Goal: Task Accomplishment & Management: Use online tool/utility

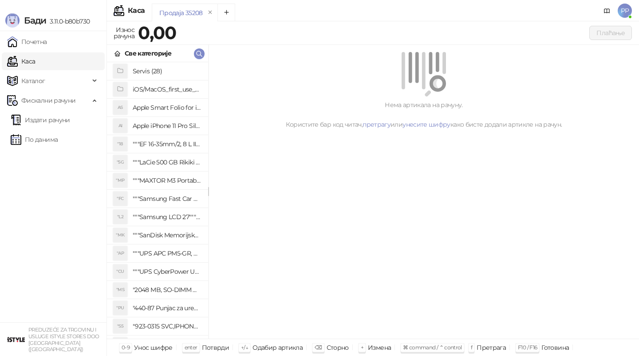
click at [70, 112] on link "Издати рачуни" at bounding box center [40, 120] width 59 height 18
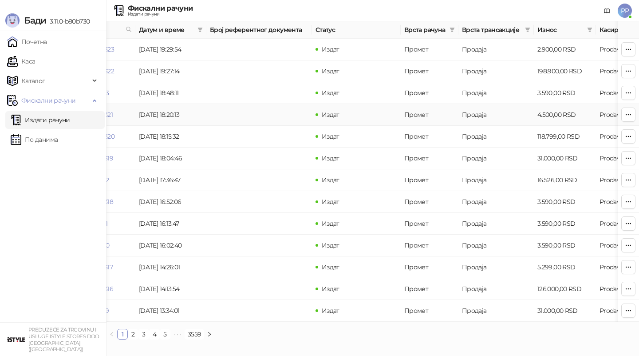
scroll to position [0, 77]
click at [137, 340] on div "Број рачуна Датум и време Број референтног документа Статус Врста рачуна Врста …" at bounding box center [373, 183] width 533 height 325
click at [136, 330] on link "2" at bounding box center [133, 334] width 10 height 10
drag, startPoint x: 297, startPoint y: 47, endPoint x: 190, endPoint y: 48, distance: 107.0
click at [190, 48] on tr "F4D4V4GN-F4D4V4GN-2315 [DATE] 13:14:09 VV7G2363-VV7G2363-14281 Издат Промет Реф…" at bounding box center [428, 50] width 799 height 22
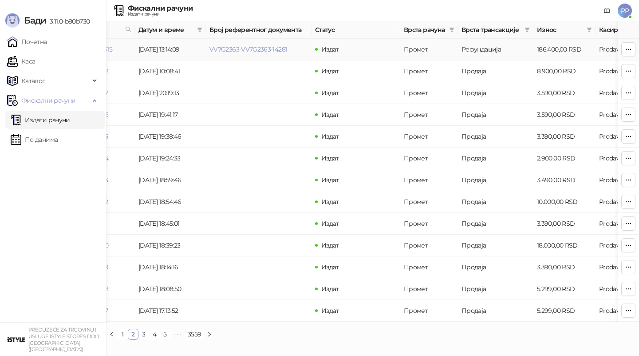
copy tr "VV7G2363-VV7G2363-14281"
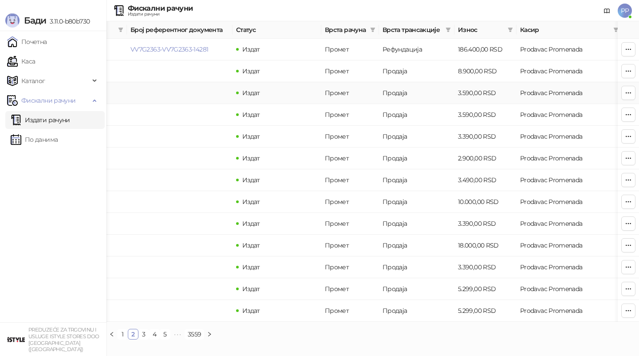
scroll to position [0, 157]
click at [35, 142] on link "По данима" at bounding box center [34, 140] width 47 height 18
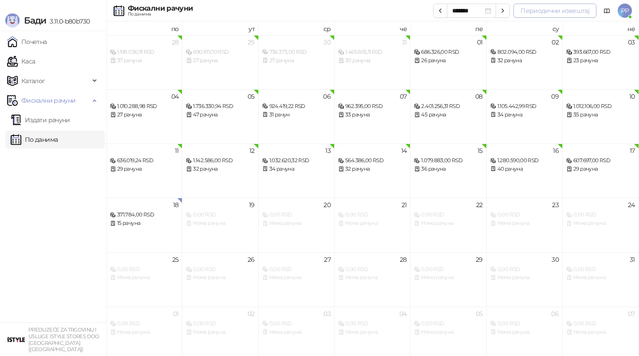
click at [527, 4] on button "Периодични извештај" at bounding box center [555, 11] width 83 height 14
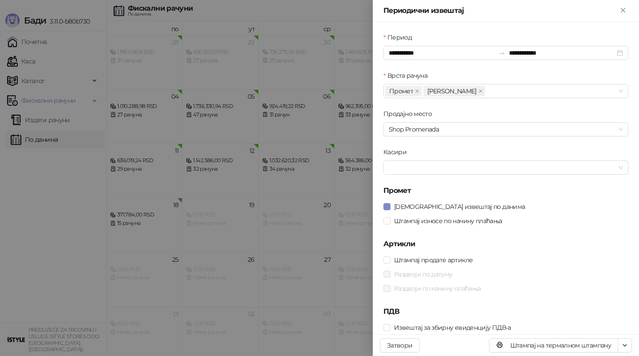
click at [535, 8] on div "Периодични извештај" at bounding box center [501, 10] width 234 height 11
click at [414, 51] on input "**********" at bounding box center [442, 53] width 106 height 10
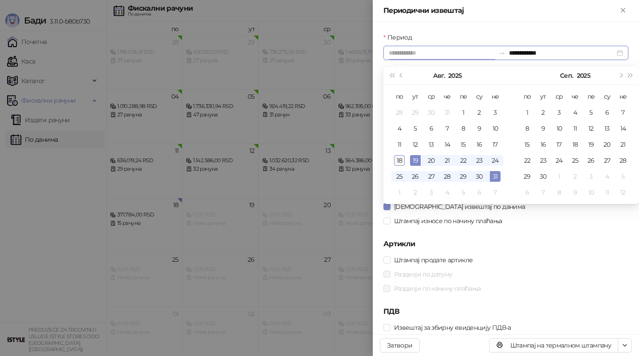
type input "**********"
click at [400, 157] on div "18" at bounding box center [399, 160] width 11 height 11
type input "**********"
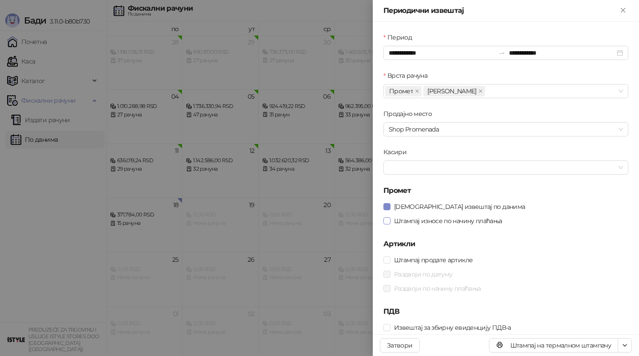
click at [436, 225] on span "Штампај износе по начину плаћања" at bounding box center [448, 221] width 115 height 10
click at [628, 344] on icon "button" at bounding box center [624, 344] width 7 height 7
click at [577, 312] on h5 "ПДВ" at bounding box center [506, 311] width 245 height 11
click at [630, 345] on button "button" at bounding box center [625, 345] width 14 height 14
click at [615, 313] on span "Штампај на А4 штампачу" at bounding box center [587, 313] width 76 height 10
